Goal: Information Seeking & Learning: Check status

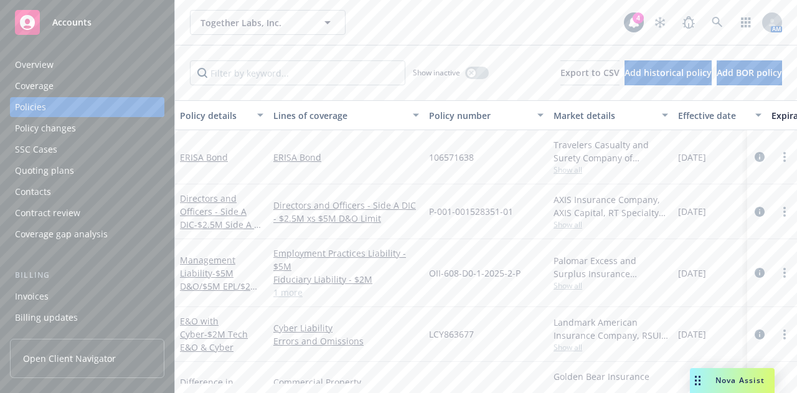
click at [421, 35] on div "Together Labs, Inc. Together Labs, Inc. 4 AM" at bounding box center [486, 22] width 622 height 45
